Goal: Transaction & Acquisition: Purchase product/service

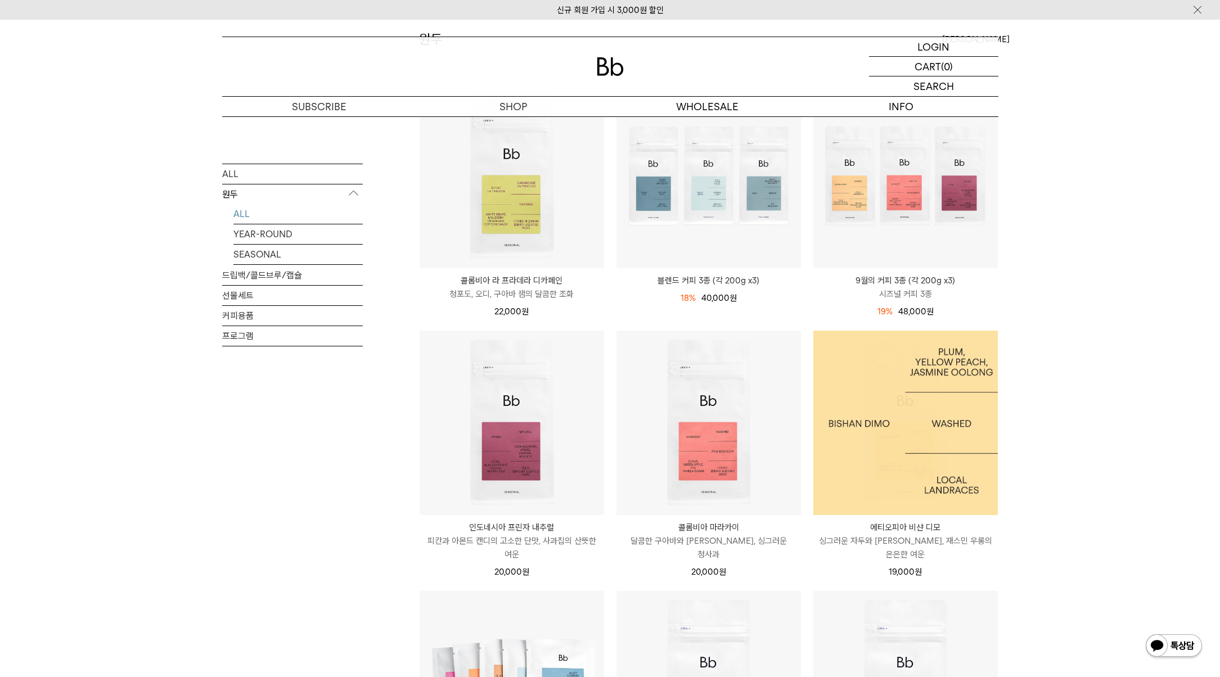
scroll to position [290, 0]
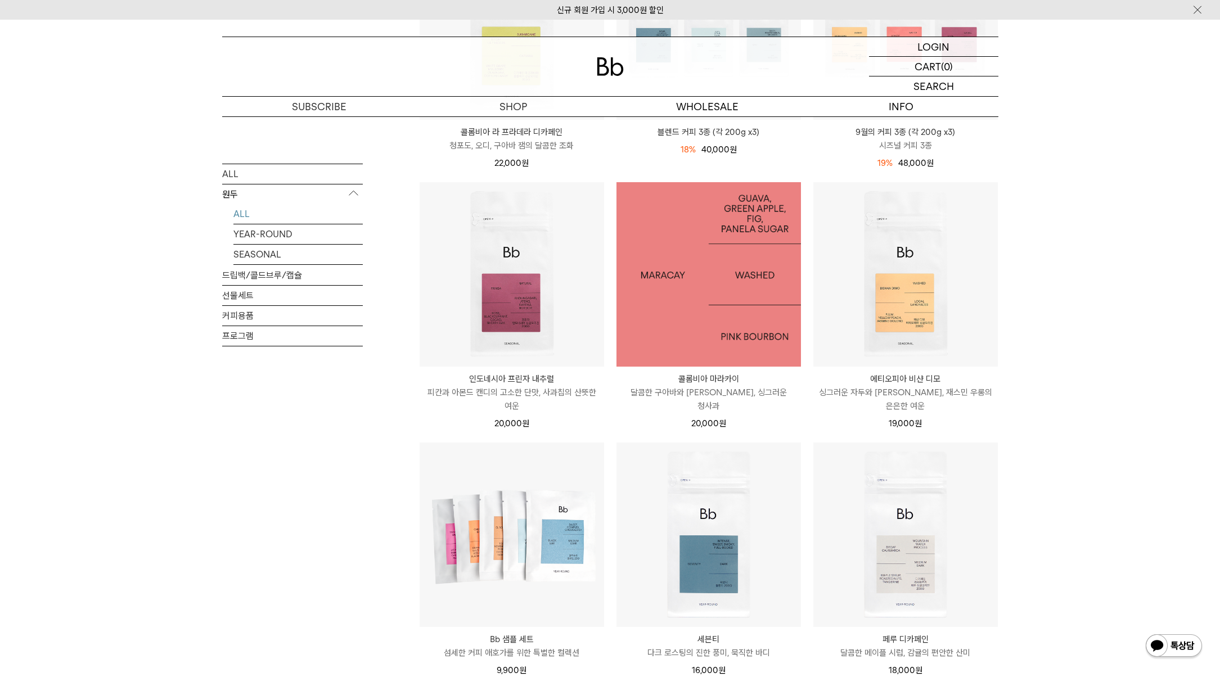
click at [745, 324] on img at bounding box center [708, 274] width 184 height 184
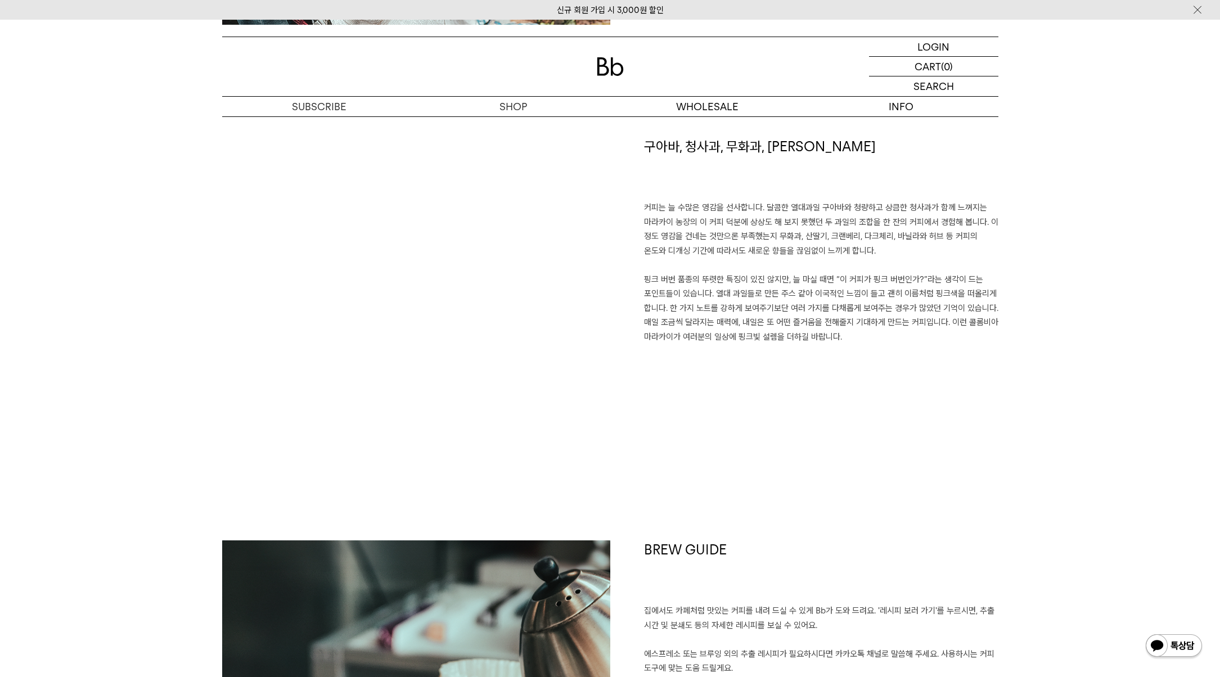
scroll to position [716, 0]
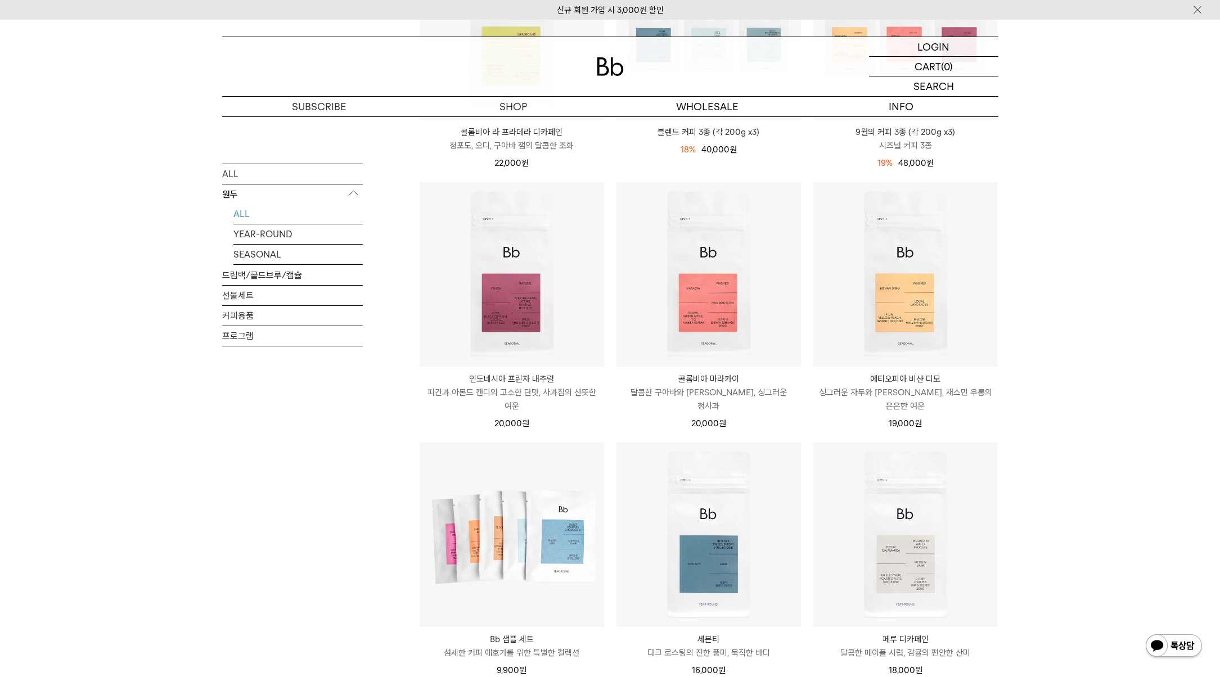
scroll to position [8, 0]
